Goal: Navigation & Orientation: Find specific page/section

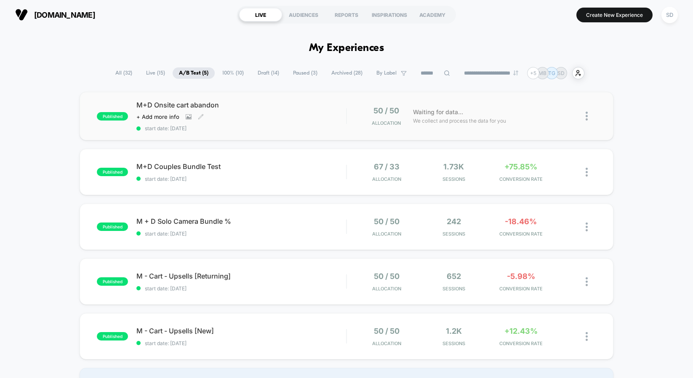
click at [207, 102] on span "M+D Onsite cart abandon" at bounding box center [241, 105] width 210 height 8
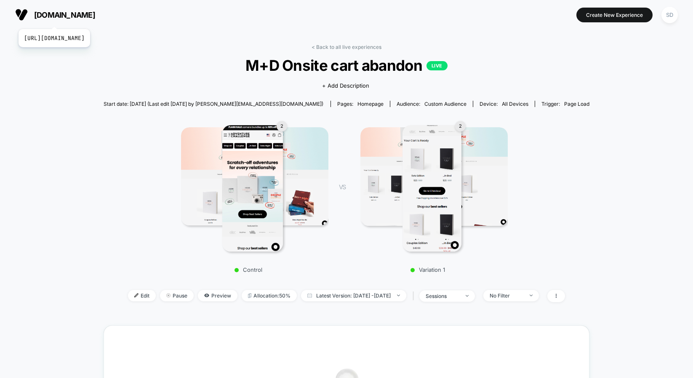
click at [85, 19] on span "[DOMAIN_NAME]" at bounding box center [64, 15] width 61 height 9
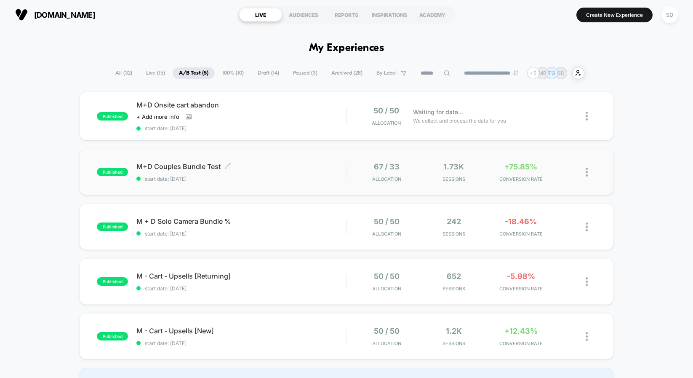
click at [179, 166] on span "M+D Couples Bundle Test Click to edit experience details" at bounding box center [241, 166] width 210 height 8
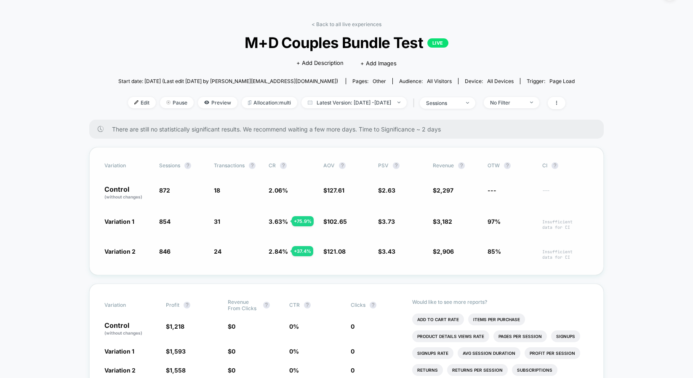
scroll to position [31, 0]
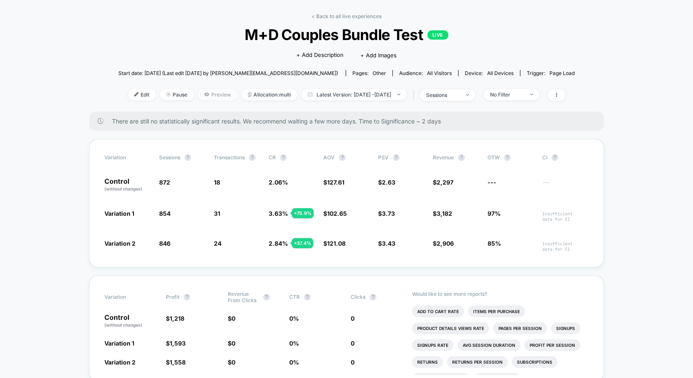
click at [205, 99] on span "Preview" at bounding box center [218, 94] width 40 height 11
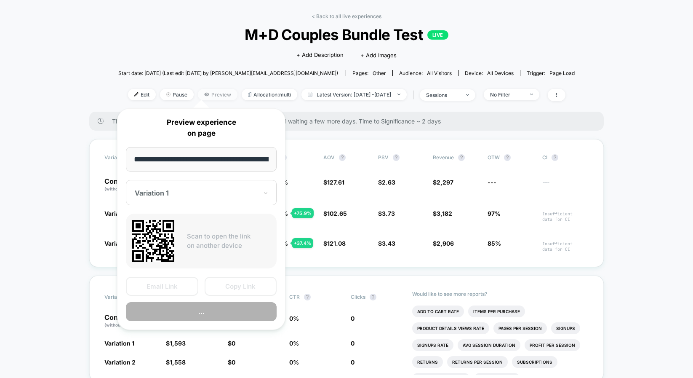
scroll to position [0, 105]
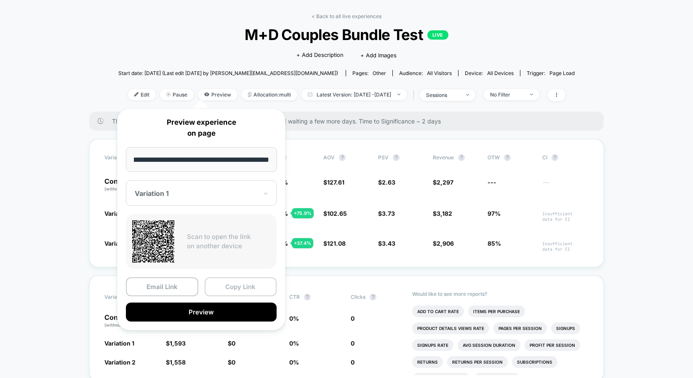
click at [235, 292] on button "Copy Link" at bounding box center [241, 286] width 72 height 19
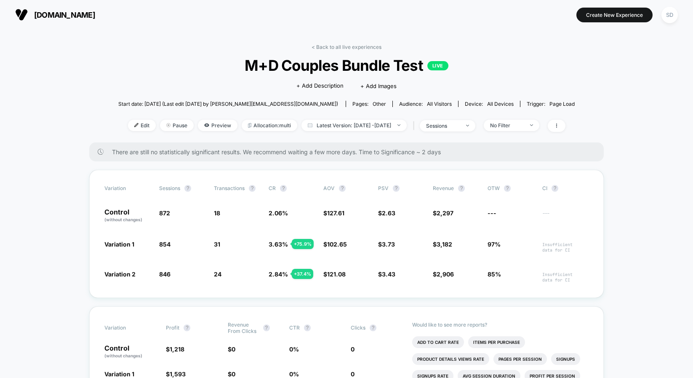
scroll to position [0, 0]
click at [86, 16] on span "[DOMAIN_NAME]" at bounding box center [64, 15] width 61 height 9
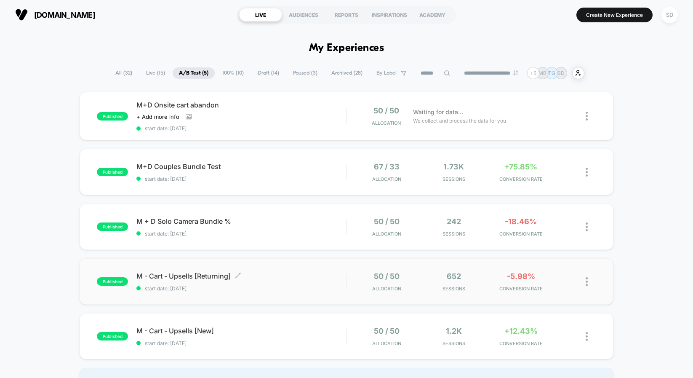
scroll to position [31, 0]
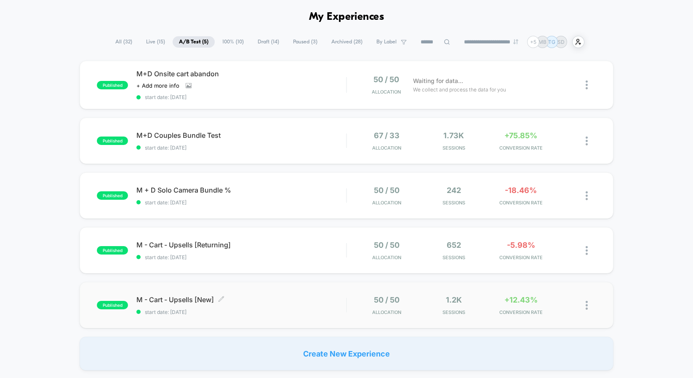
click at [181, 298] on span "M - Cart - Upsells [New] Click to edit experience details" at bounding box center [241, 299] width 210 height 8
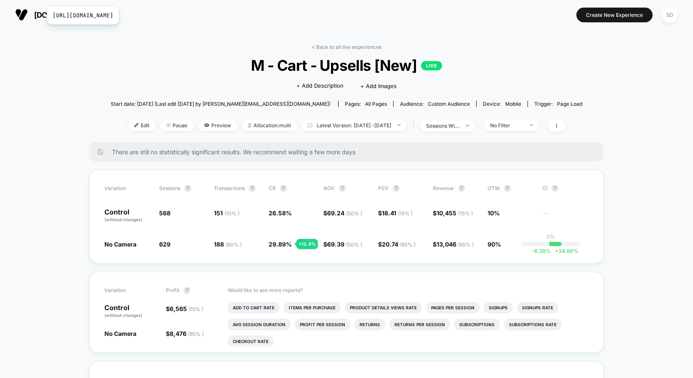
click at [41, 19] on button "[DOMAIN_NAME] [URL][DOMAIN_NAME]" at bounding box center [55, 14] width 85 height 13
